Goal: Find specific page/section: Find specific page/section

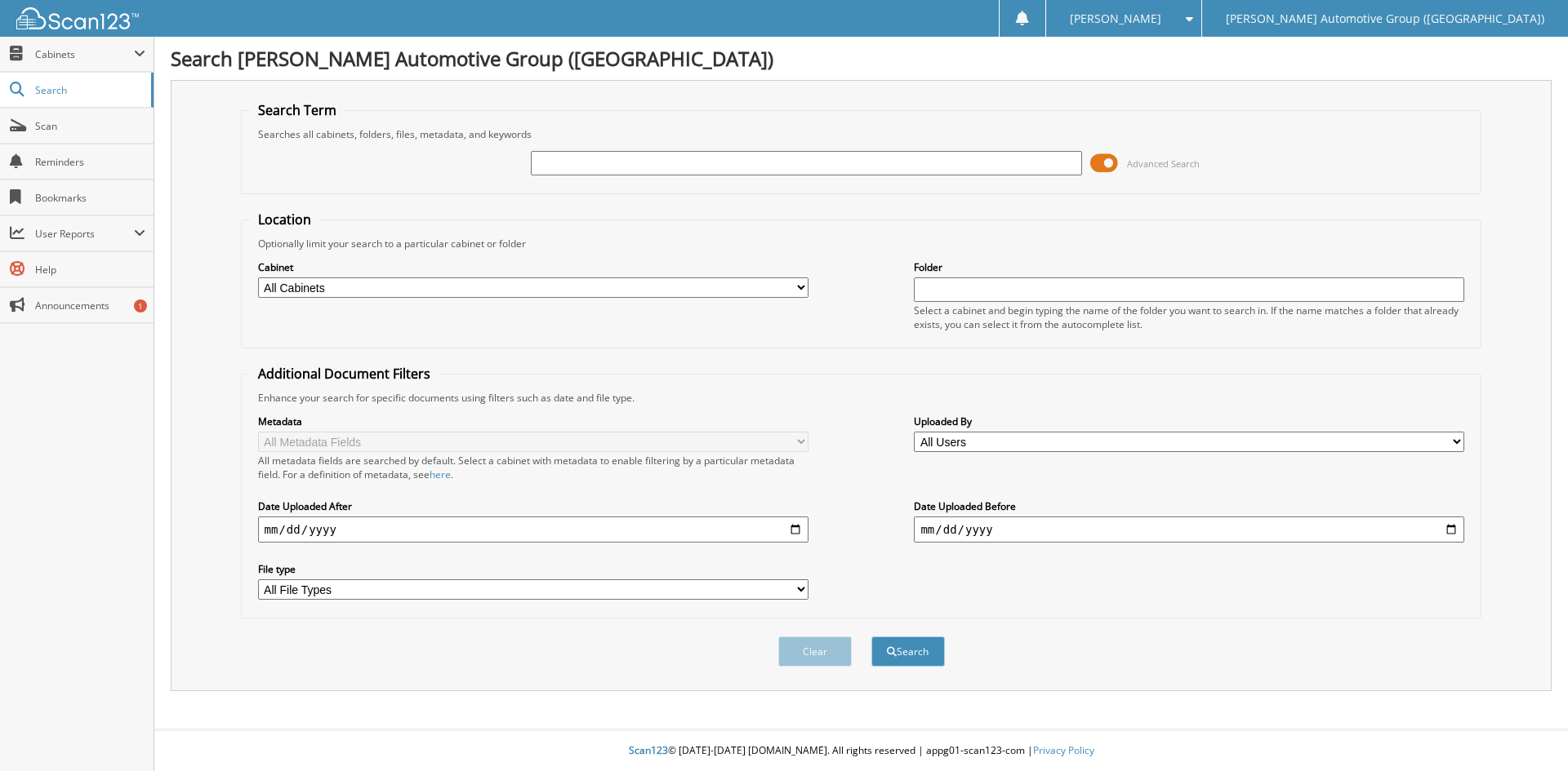
click at [541, 162] on input "text" at bounding box center [806, 163] width 550 height 24
type input "3"
type input "219408"
click at [913, 649] on button "Search" at bounding box center [908, 652] width 73 height 30
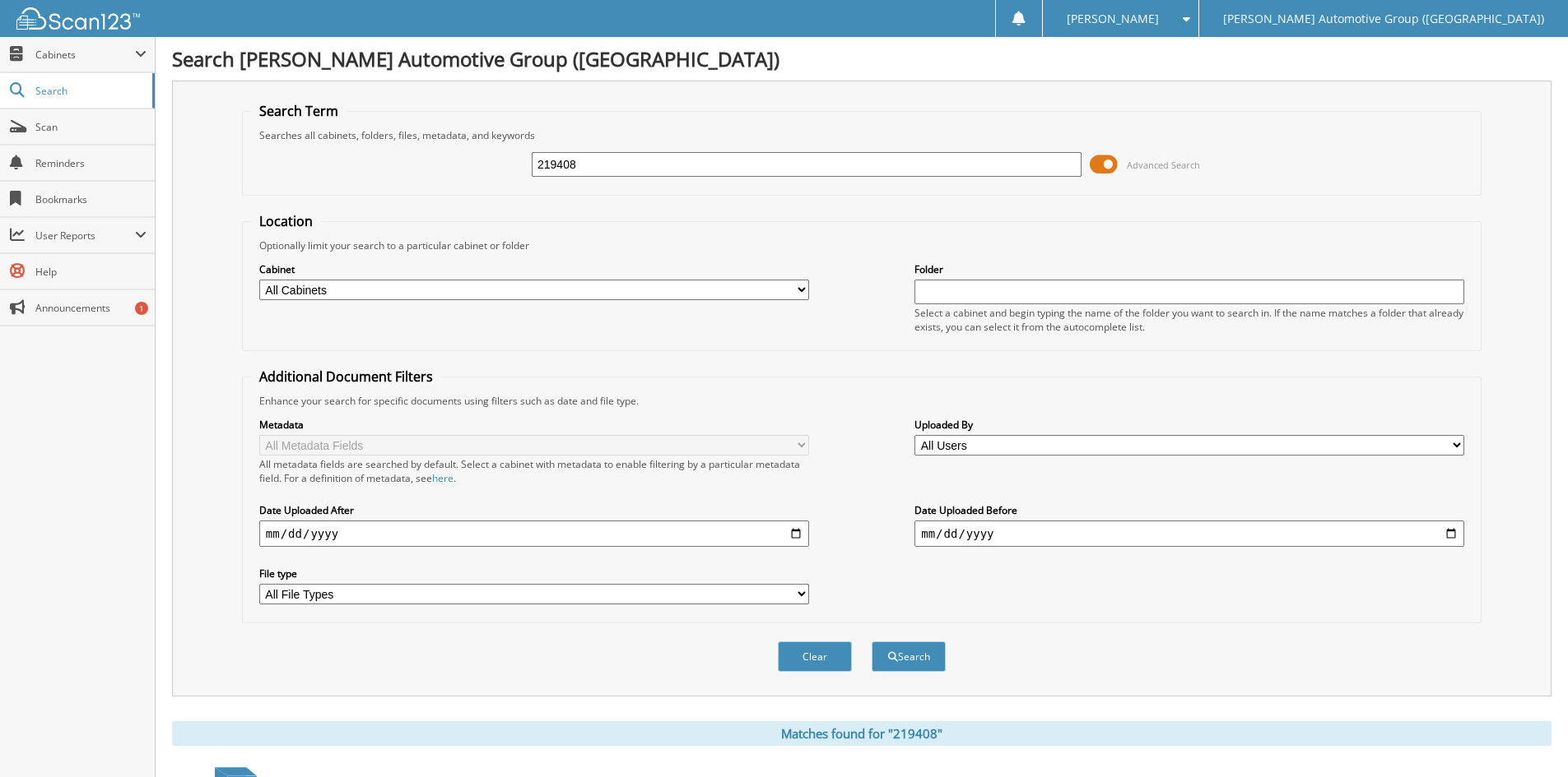
drag, startPoint x: 599, startPoint y: 165, endPoint x: 505, endPoint y: 166, distance: 94.0
click at [505, 166] on div "219408 Advanced Search" at bounding box center [861, 164] width 1221 height 45
type input "LFA94110"
click at [907, 656] on button "Search" at bounding box center [908, 657] width 74 height 30
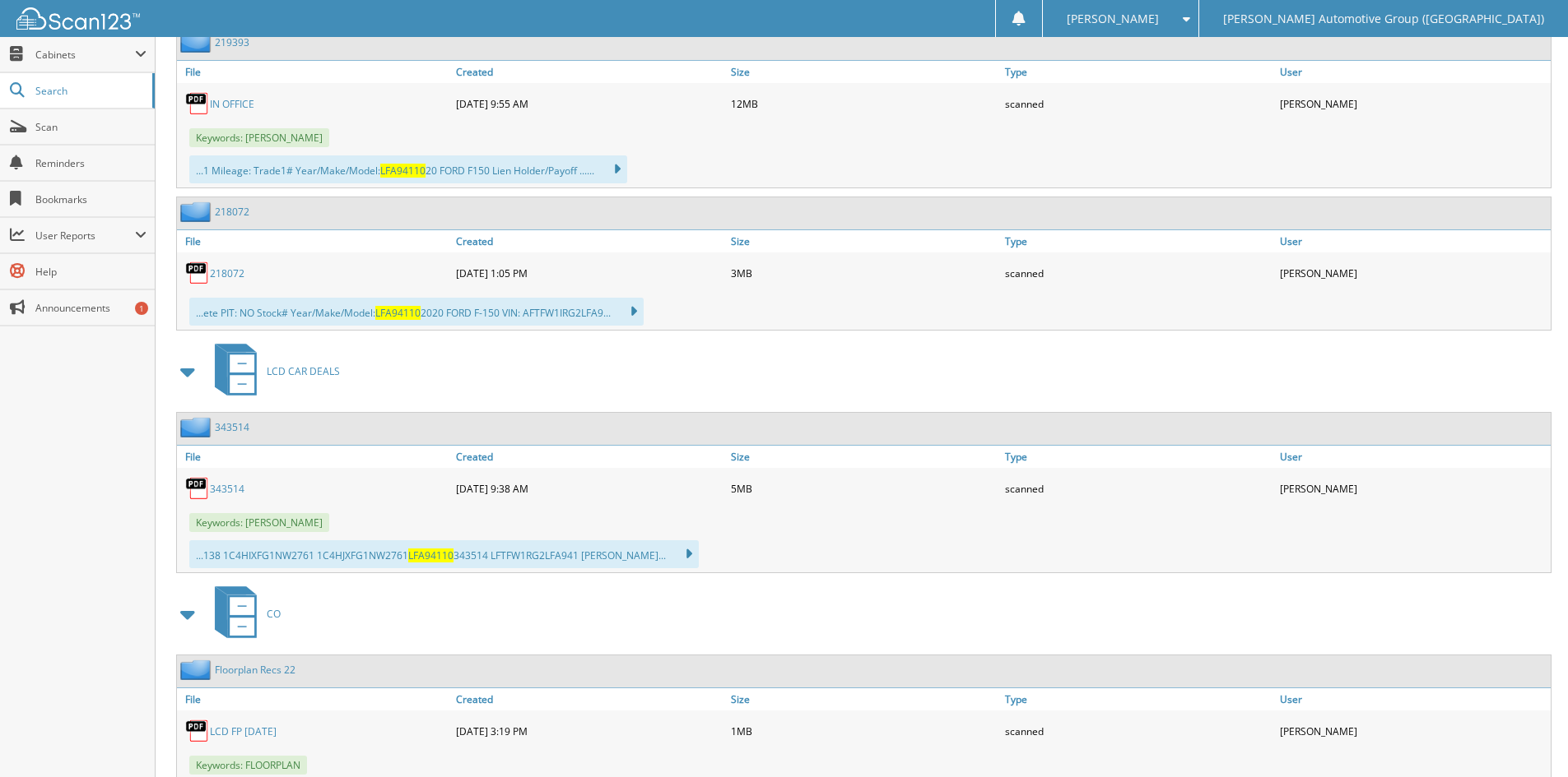
scroll to position [822, 0]
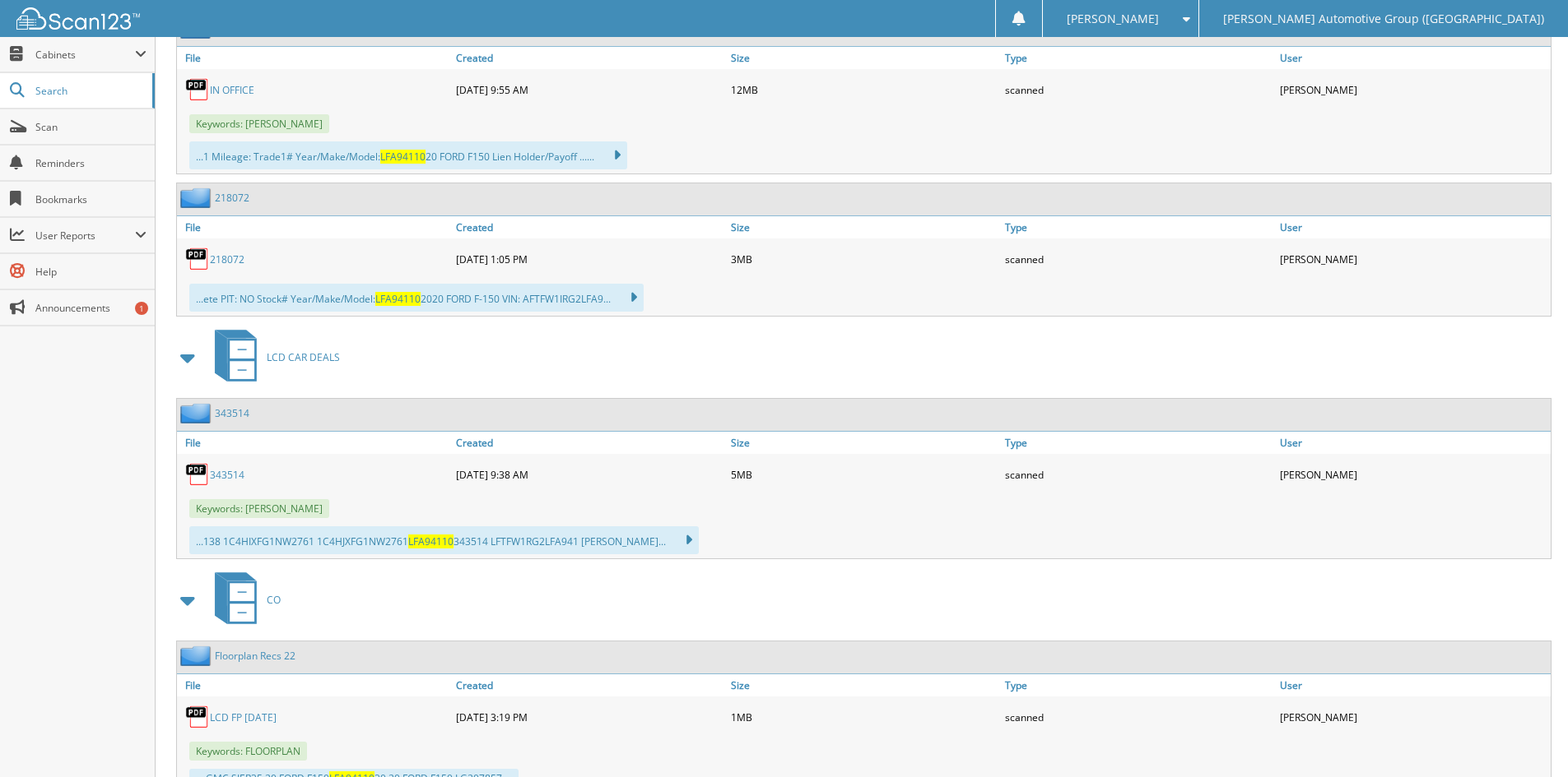
click at [234, 257] on link "218072" at bounding box center [226, 259] width 34 height 14
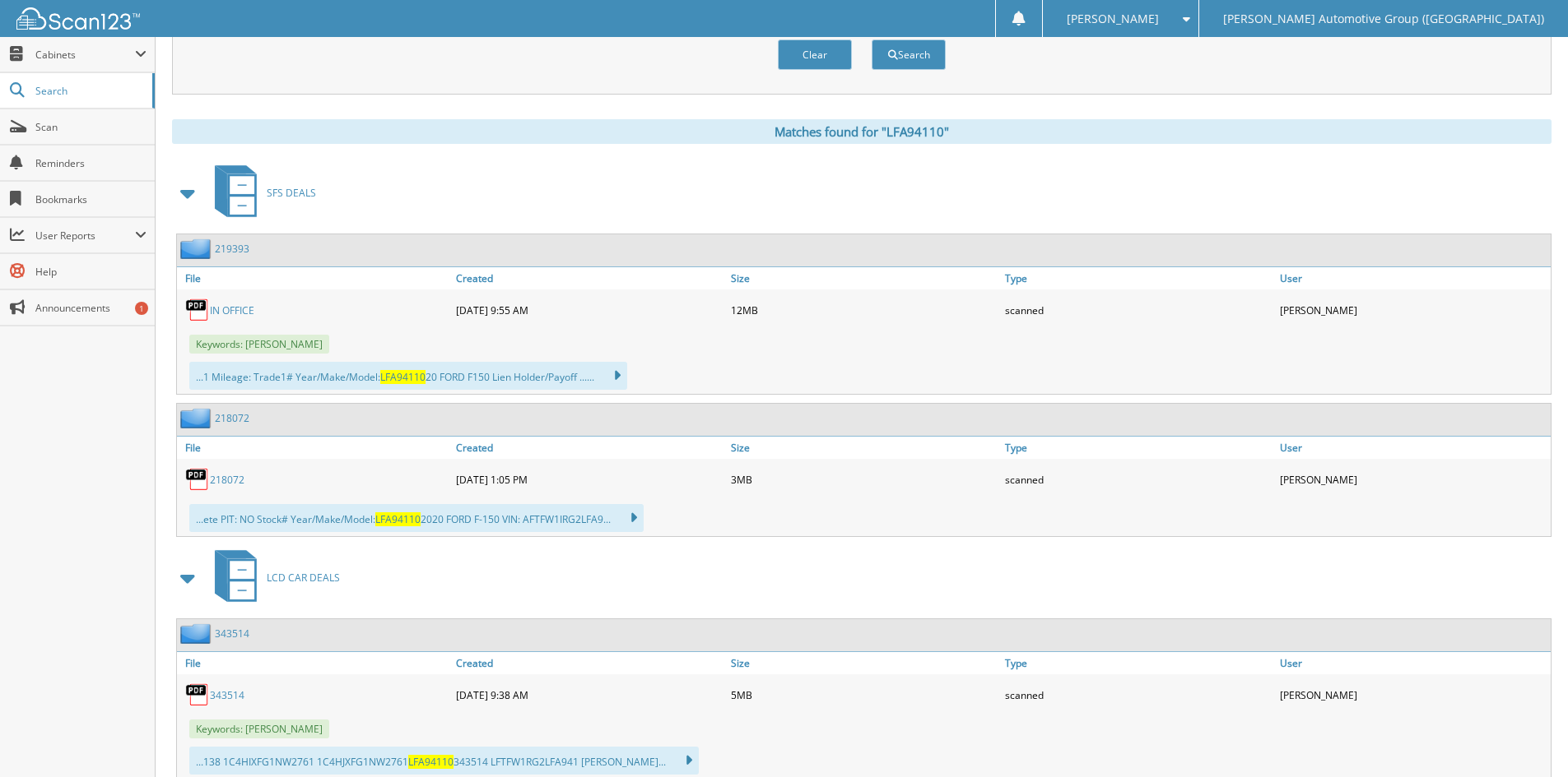
scroll to position [576, 0]
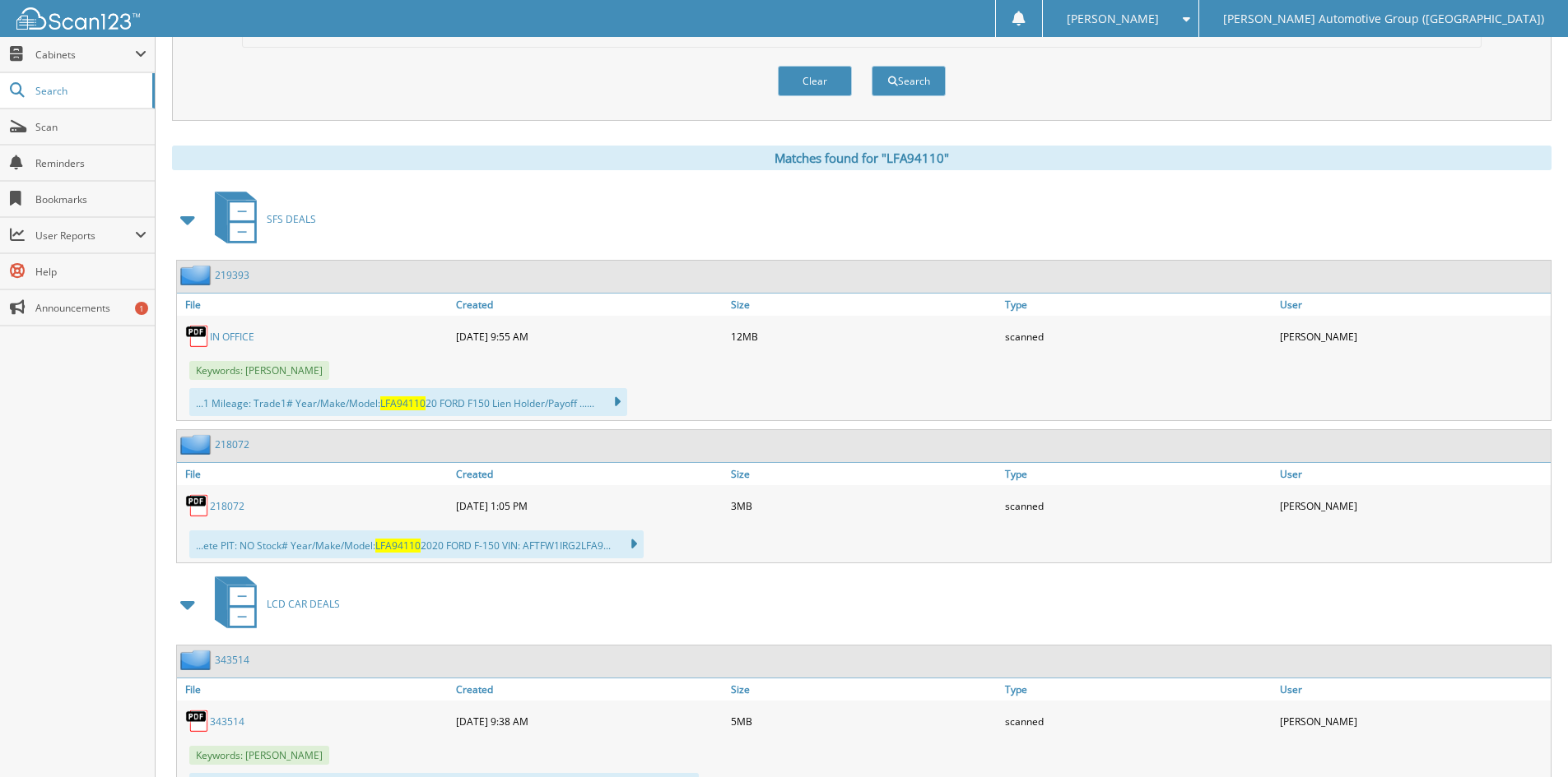
click at [236, 277] on link "219393" at bounding box center [231, 275] width 34 height 14
